Goal: Transaction & Acquisition: Book appointment/travel/reservation

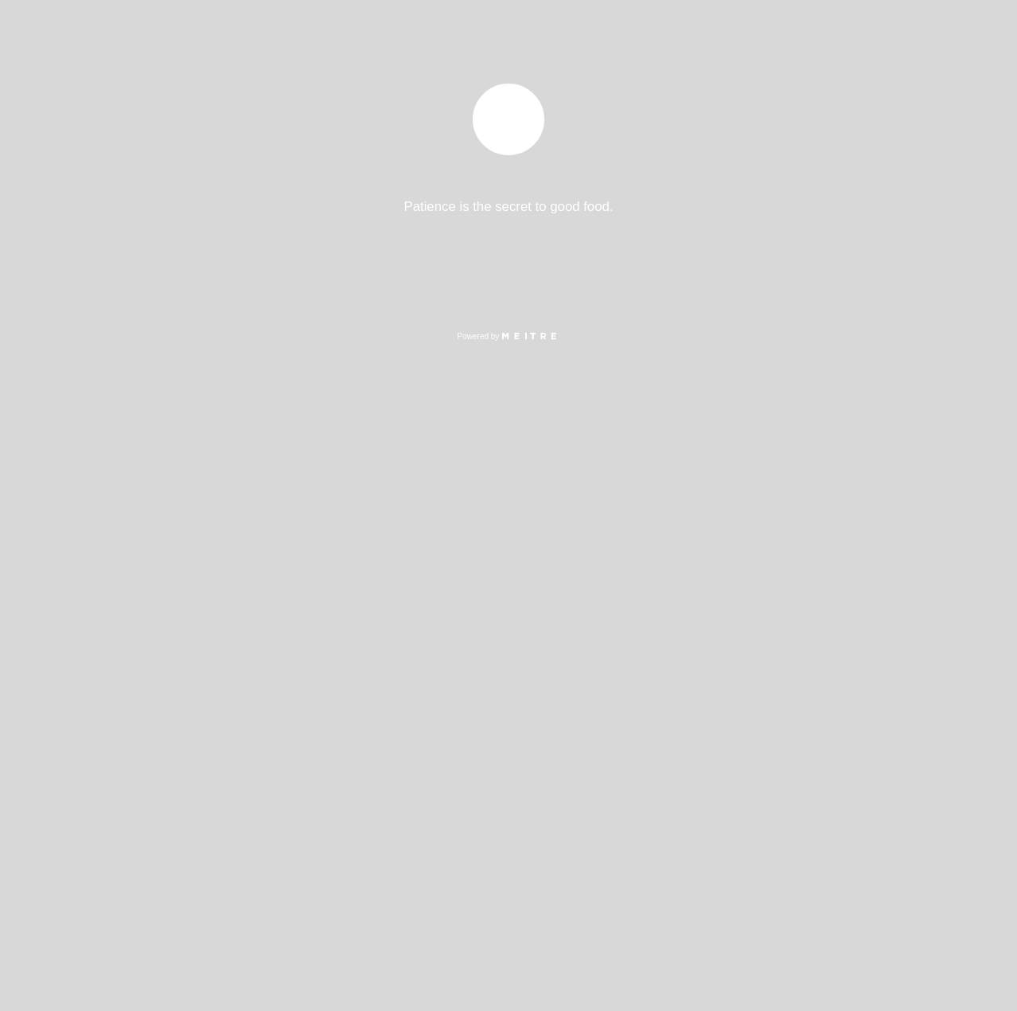
select select "es"
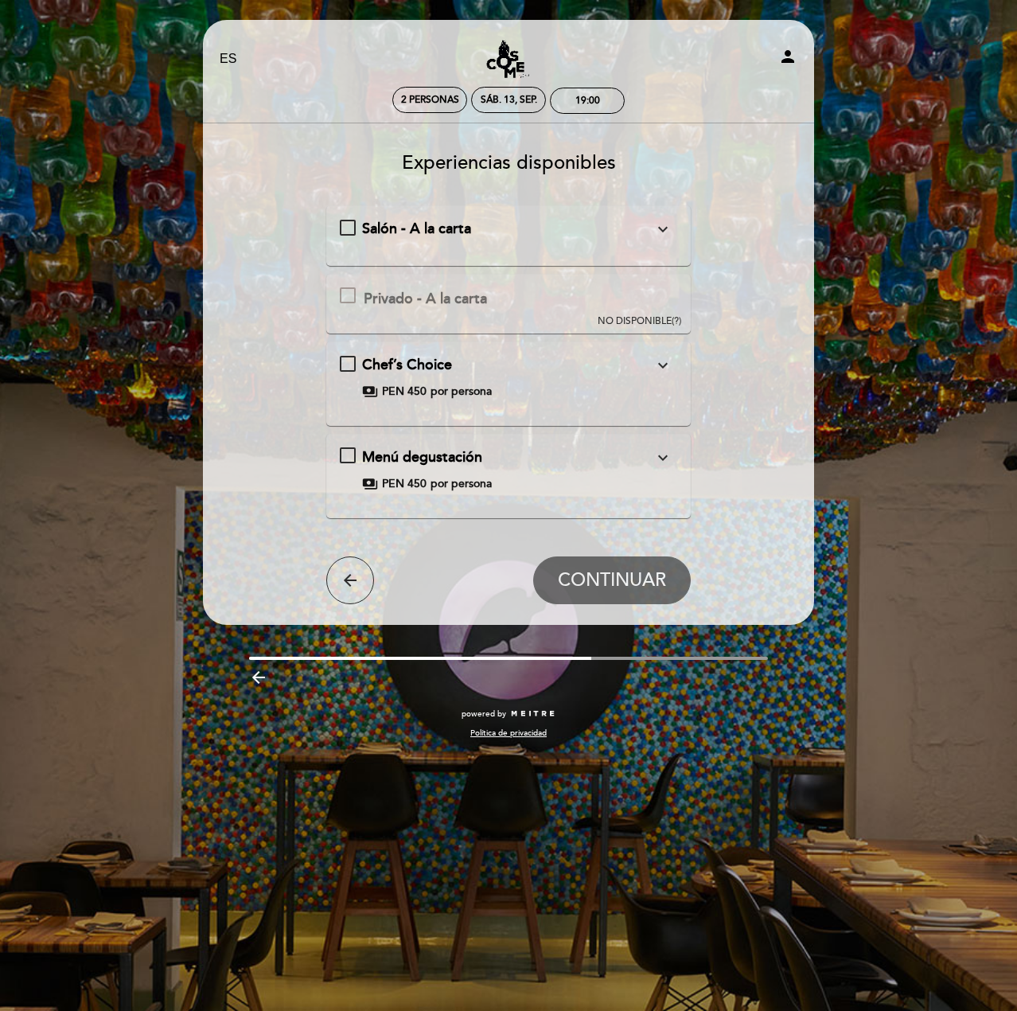
click at [351, 225] on div "Salón - A la carta expand_more [PERSON_NAME][STREET_ADDRESS][PERSON_NAME][PERSO…" at bounding box center [509, 229] width 338 height 21
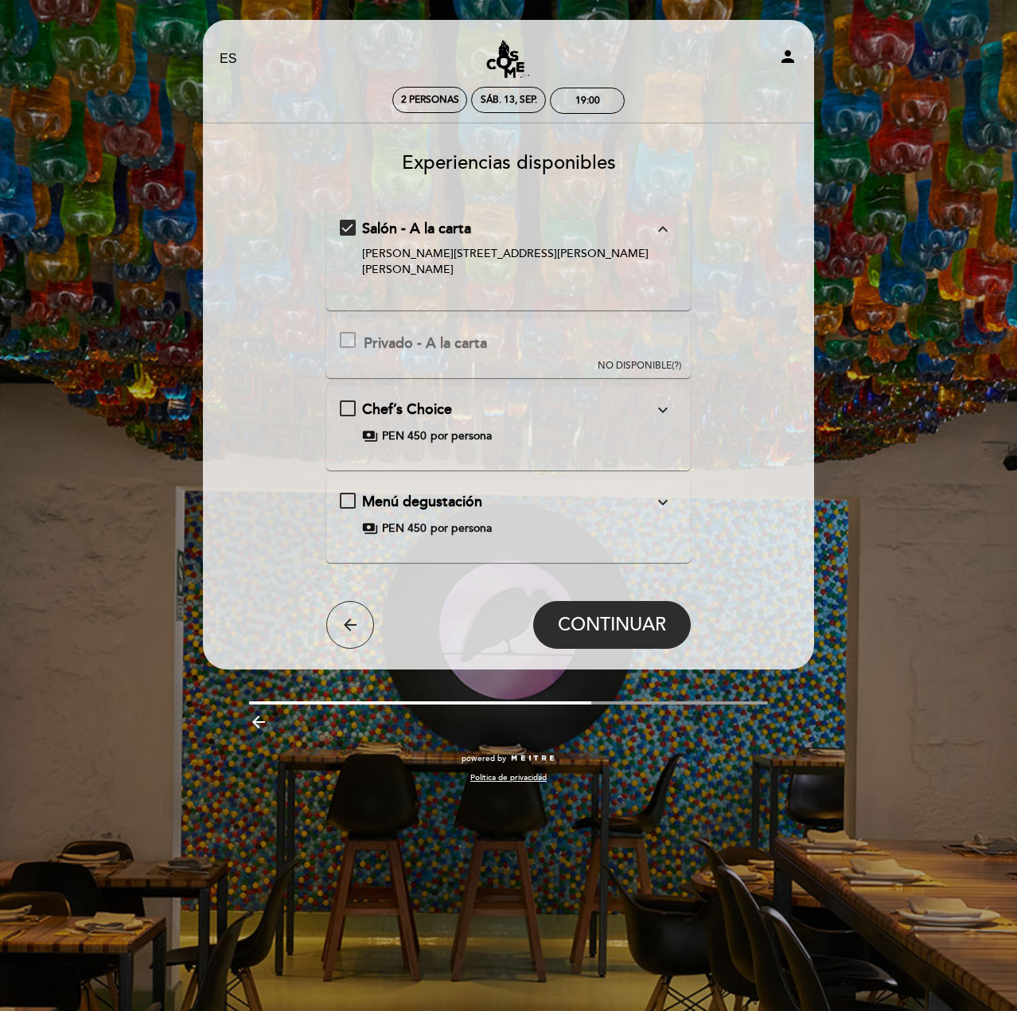
click at [663, 400] on icon "expand_more" at bounding box center [663, 409] width 19 height 19
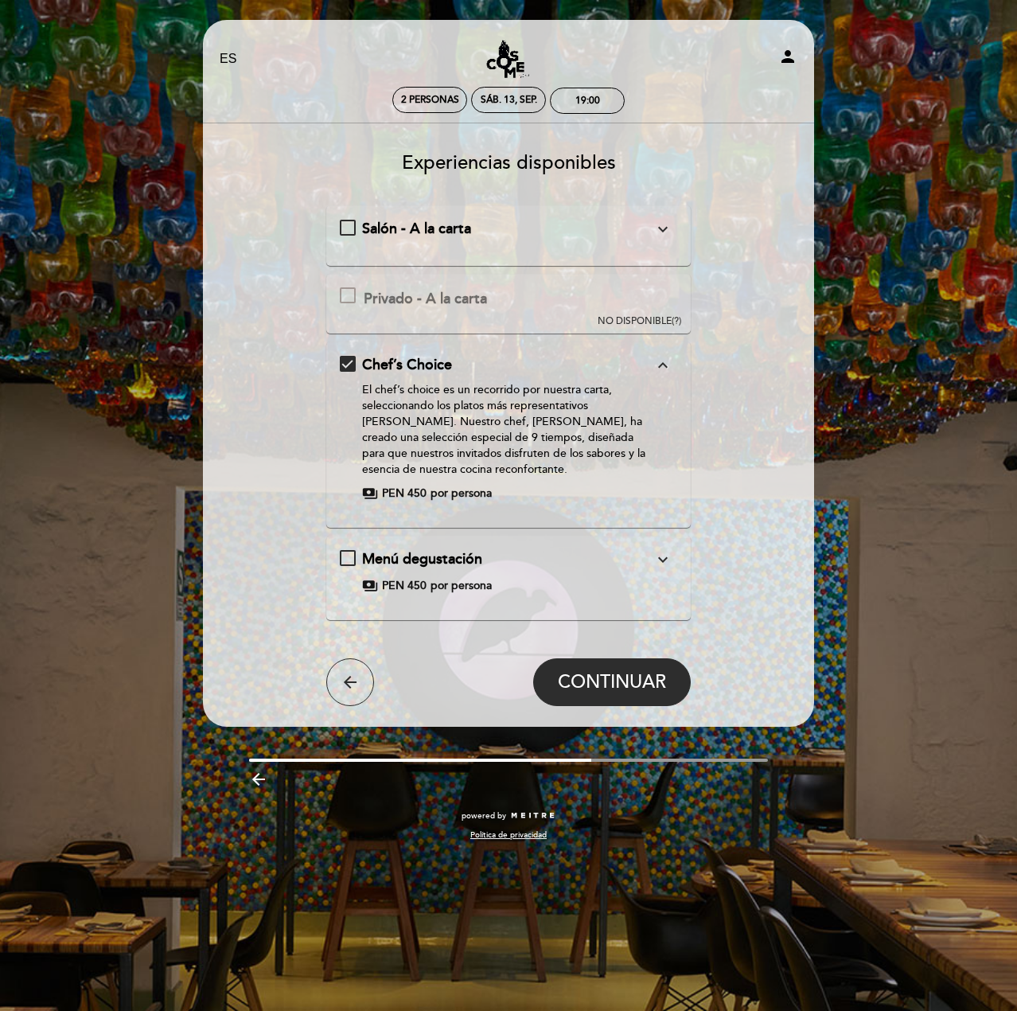
click at [532, 556] on div "Menú degustación expand_more" at bounding box center [508, 559] width 292 height 21
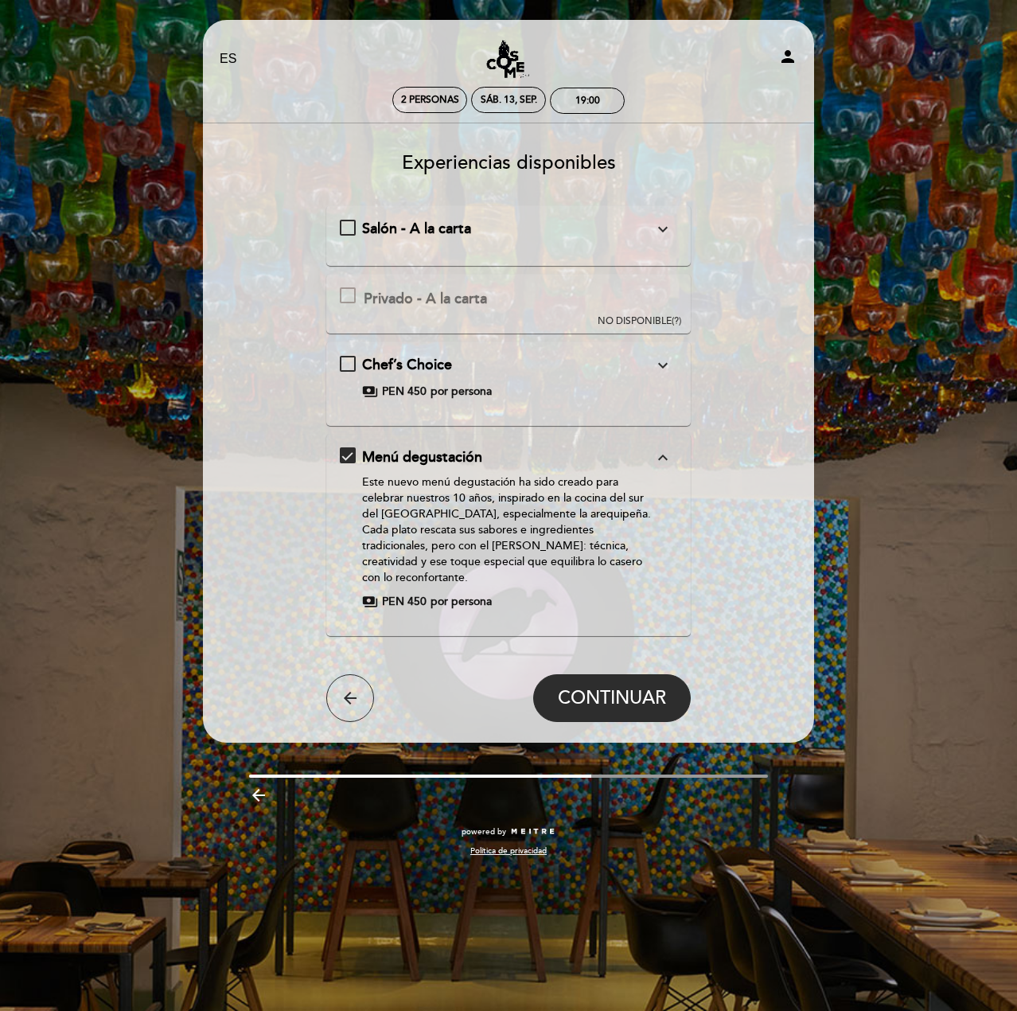
click at [382, 248] on div "Salón - A la carta expand_more [PERSON_NAME][STREET_ADDRESS][PERSON_NAME][PERSO…" at bounding box center [509, 235] width 338 height 33
click at [358, 230] on div "Salón - A la carta expand_more [PERSON_NAME][STREET_ADDRESS][PERSON_NAME][PERSO…" at bounding box center [509, 229] width 338 height 21
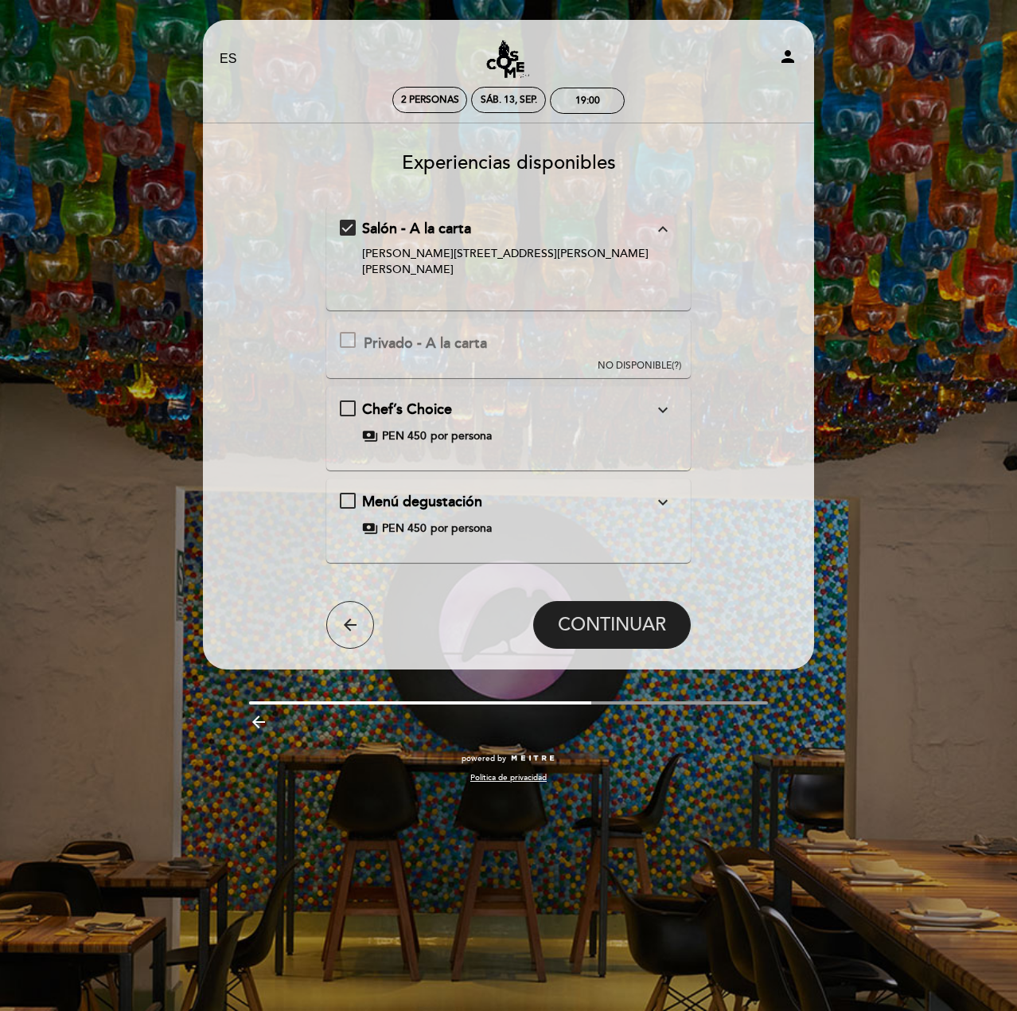
click at [641, 614] on span "CONTINUAR" at bounding box center [612, 625] width 108 height 22
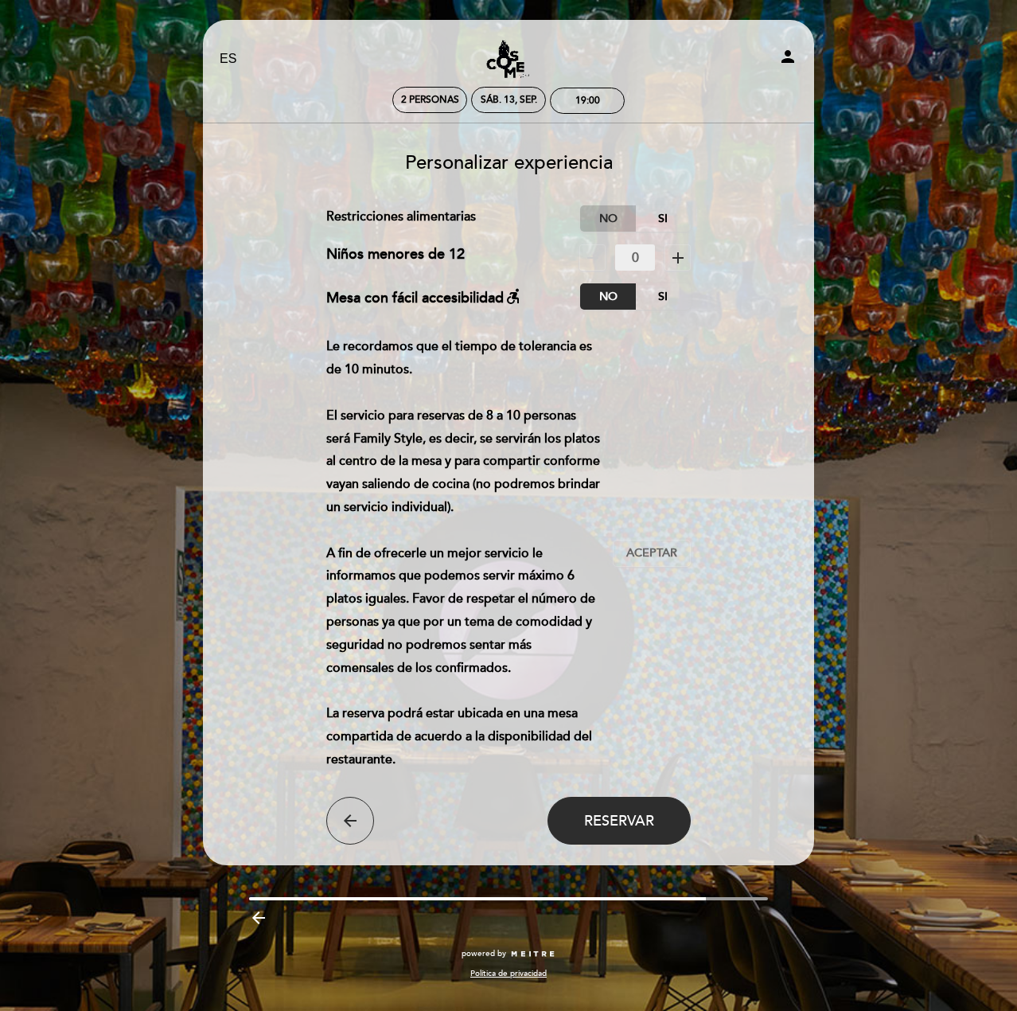
click at [603, 211] on label "No" at bounding box center [608, 218] width 56 height 26
click at [398, 726] on div "Le recordamos que el tiempo de tolerancia es de 10 minutos. El servicio para re…" at bounding box center [469, 552] width 287 height 435
click at [385, 744] on div "Le recordamos que el tiempo de tolerancia es de 10 minutos. El servicio para re…" at bounding box center [469, 552] width 287 height 435
click at [594, 825] on span "Reservar" at bounding box center [619, 821] width 70 height 18
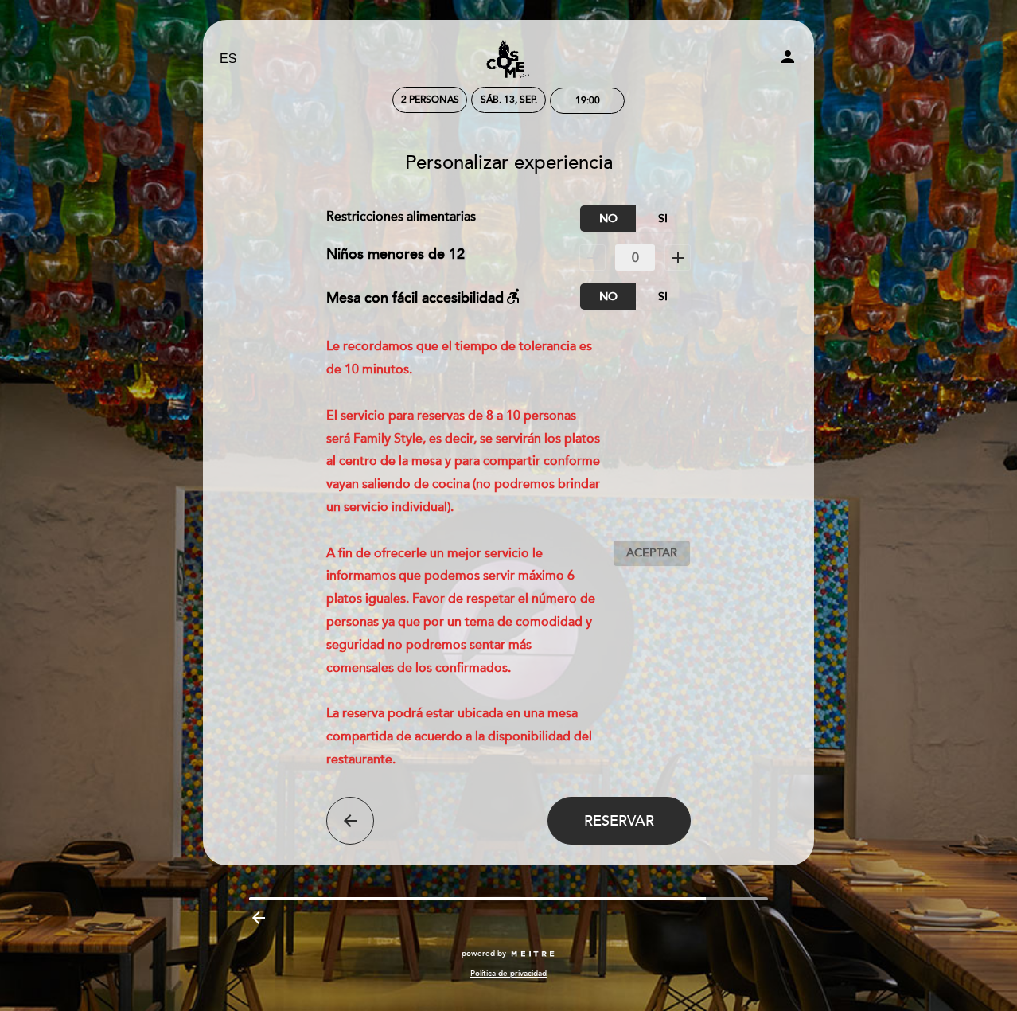
click at [650, 552] on span "Aceptar" at bounding box center [651, 553] width 51 height 17
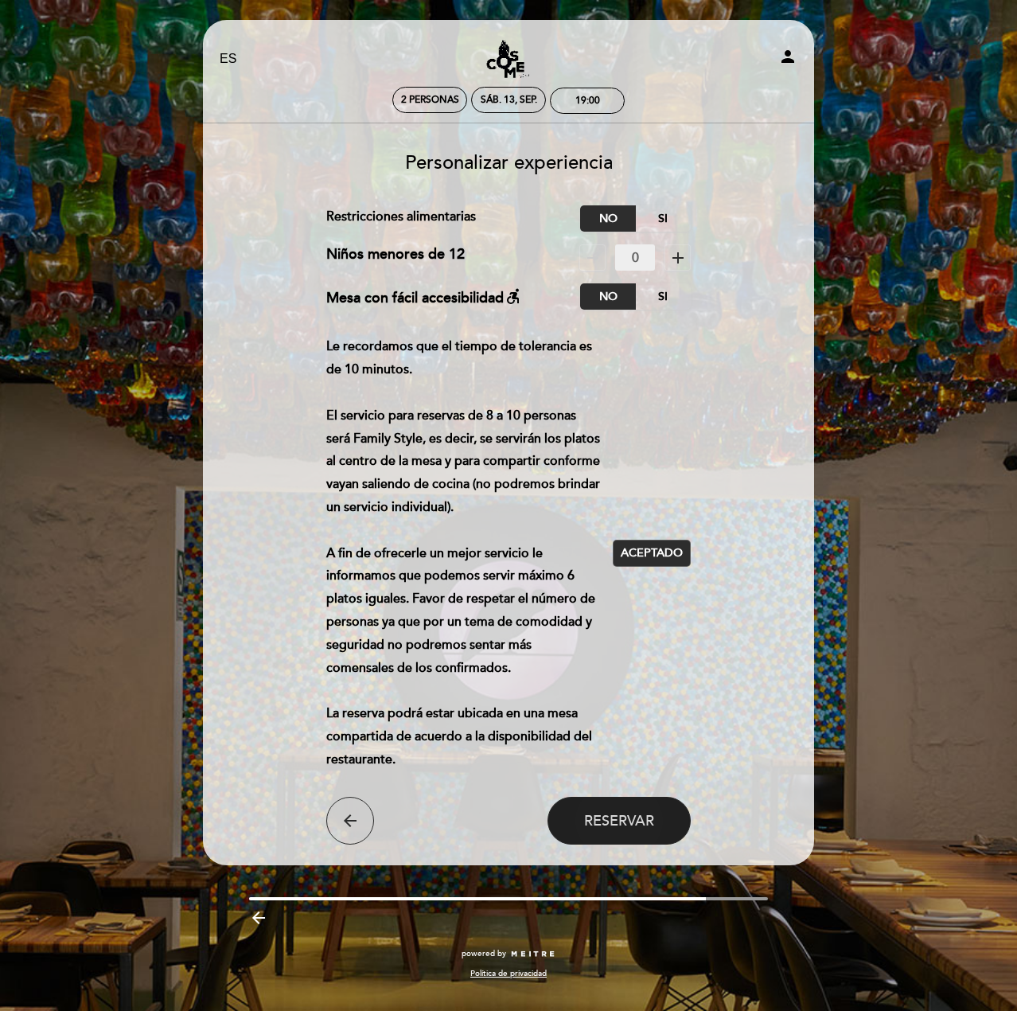
click at [619, 822] on span "Reservar" at bounding box center [619, 821] width 70 height 18
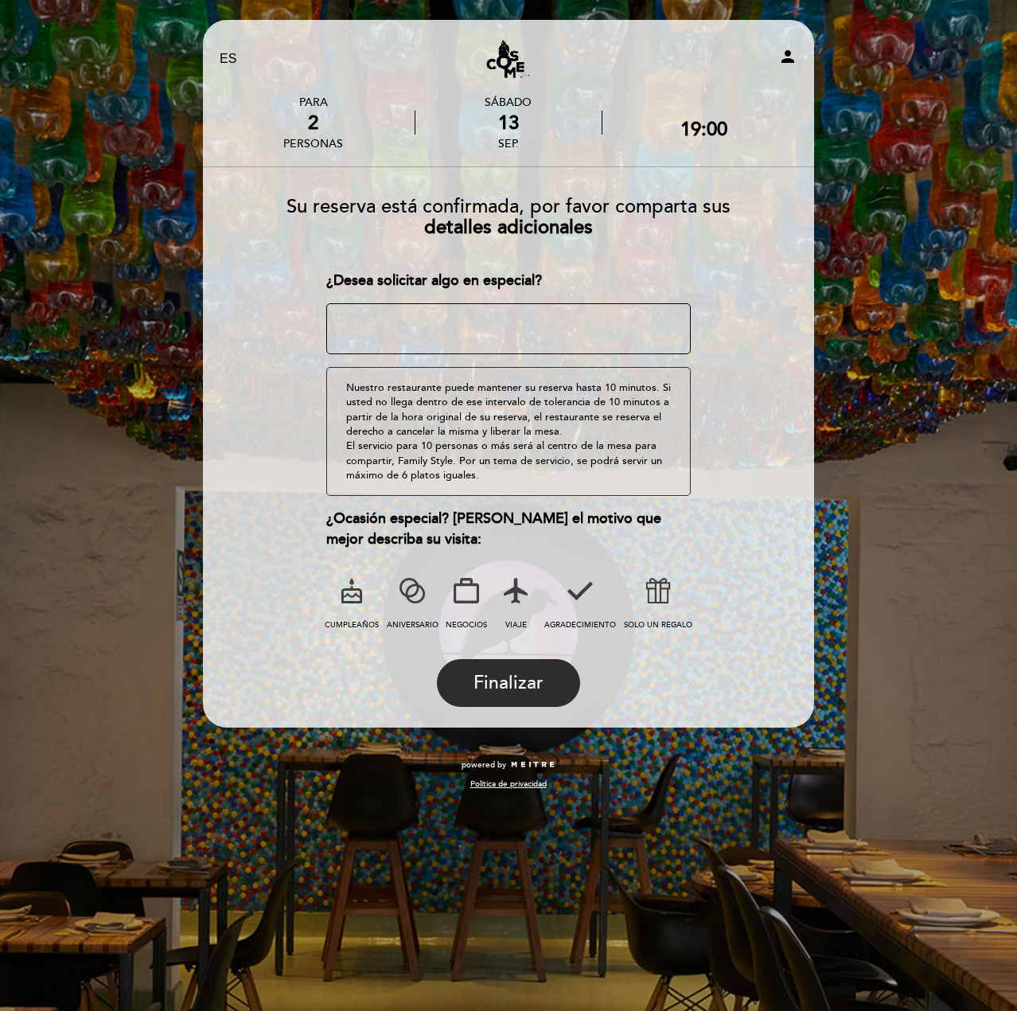
click at [403, 585] on icon at bounding box center [412, 590] width 41 height 41
click at [497, 685] on span "Finalizar" at bounding box center [509, 683] width 70 height 22
